Goal: Navigation & Orientation: Find specific page/section

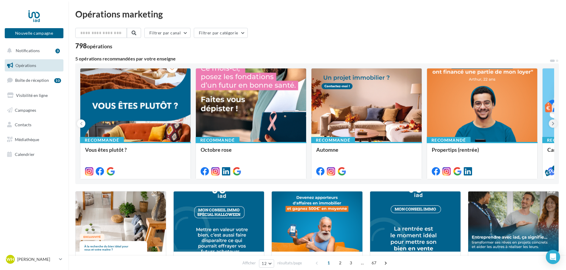
click at [553, 122] on icon at bounding box center [552, 124] width 3 height 6
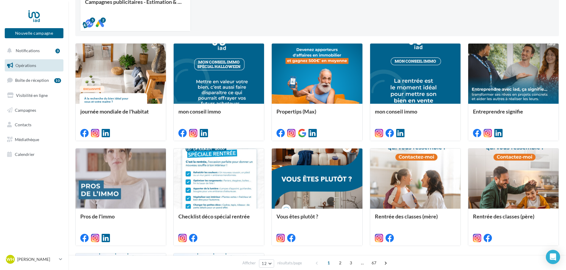
scroll to position [148, 0]
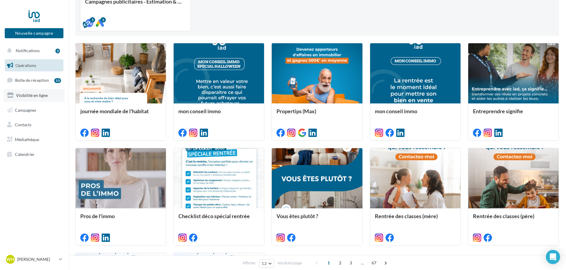
click at [55, 97] on link "Visibilité en ligne" at bounding box center [34, 95] width 61 height 12
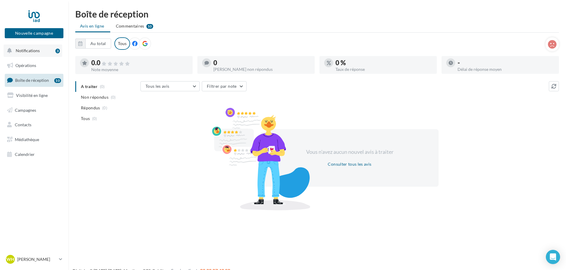
click at [48, 55] on button "Notifications 3" at bounding box center [33, 50] width 59 height 12
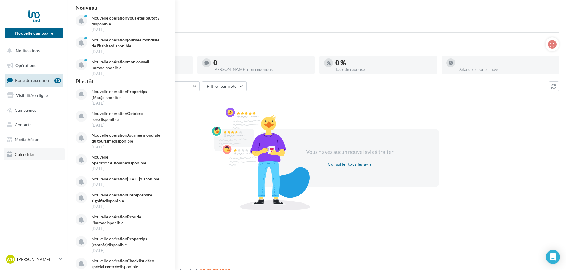
click at [25, 150] on link "Calendrier" at bounding box center [34, 154] width 61 height 12
